Goal: Task Accomplishment & Management: Use online tool/utility

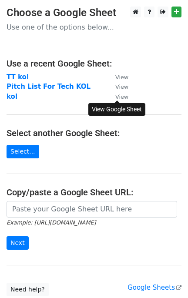
click at [126, 97] on small "View" at bounding box center [121, 97] width 13 height 7
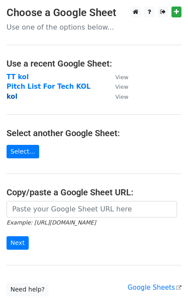
click at [16, 100] on strong "kol" at bounding box center [12, 97] width 11 height 8
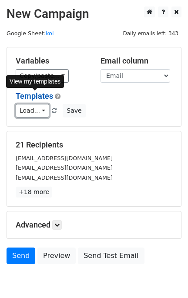
click at [34, 112] on link "Load..." at bounding box center [33, 110] width 34 height 13
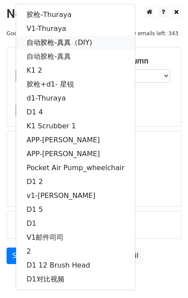
click at [90, 41] on link "自动胶枪-真真（DIY)" at bounding box center [75, 43] width 119 height 14
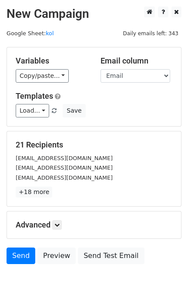
scroll to position [39, 0]
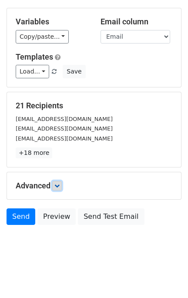
click at [60, 183] on icon at bounding box center [56, 185] width 5 height 5
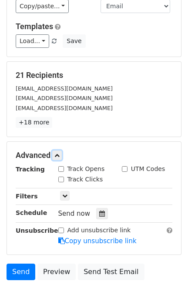
scroll to position [93, 0]
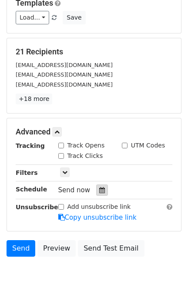
click at [99, 191] on icon at bounding box center [102, 190] width 6 height 6
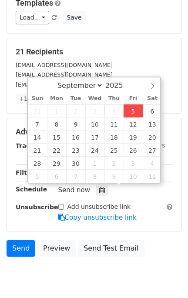
type input "[DATE] 17:37"
type input "05"
type input "37"
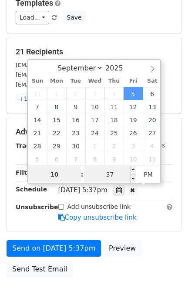
type input "10"
type input "[DATE] 22:37"
click at [101, 176] on input "37" at bounding box center [110, 174] width 53 height 17
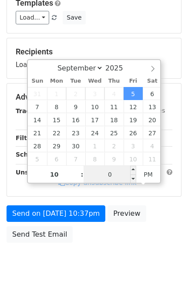
type input "00"
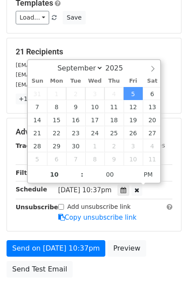
type input "[DATE] 22:00"
click at [171, 192] on div "[DATE]-09-05 22:00" at bounding box center [116, 191] width 128 height 12
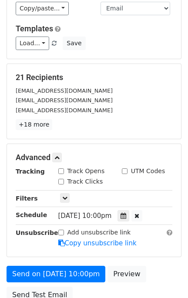
scroll to position [144, 0]
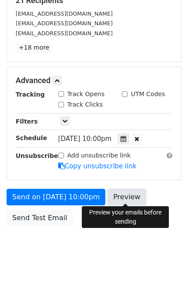
click at [134, 196] on link "Preview" at bounding box center [126, 197] width 38 height 17
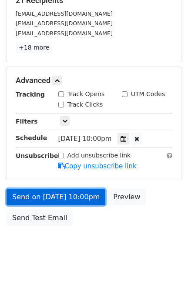
click at [67, 194] on link "Send on [DATE] 10:00pm" at bounding box center [56, 197] width 99 height 17
